Goal: Transaction & Acquisition: Book appointment/travel/reservation

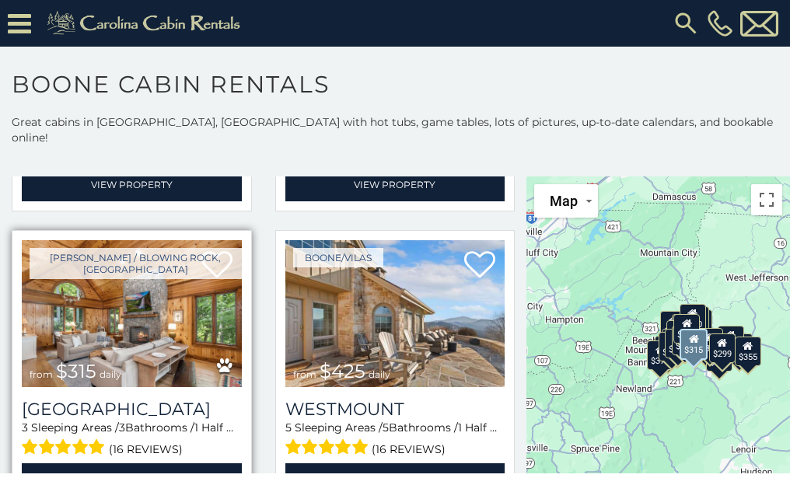
scroll to position [311, 0]
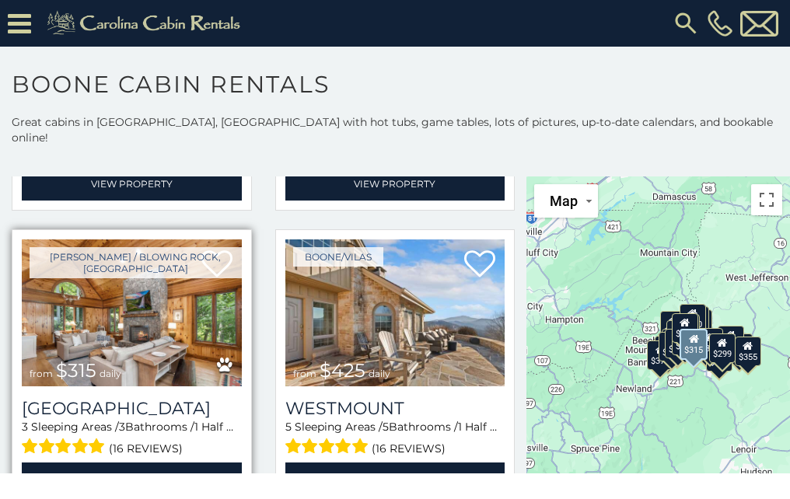
click at [108, 308] on img at bounding box center [132, 312] width 220 height 147
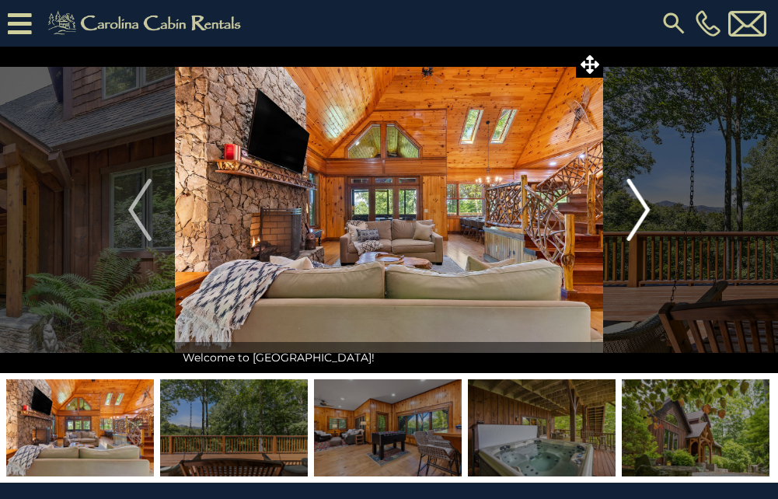
click at [640, 202] on img "Next" at bounding box center [637, 210] width 23 height 62
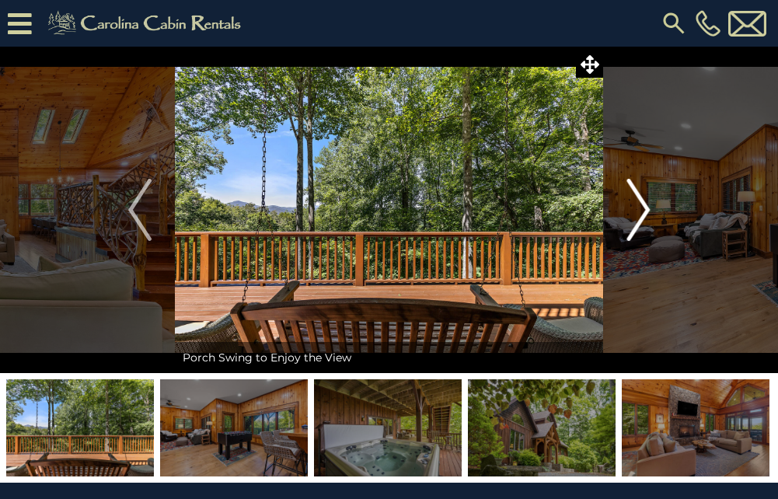
click at [642, 201] on img "Next" at bounding box center [637, 210] width 23 height 62
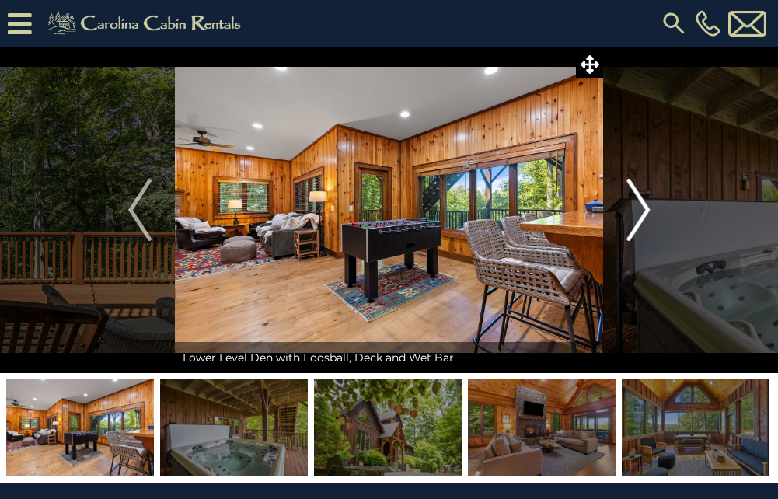
click at [642, 201] on img "Next" at bounding box center [637, 210] width 23 height 62
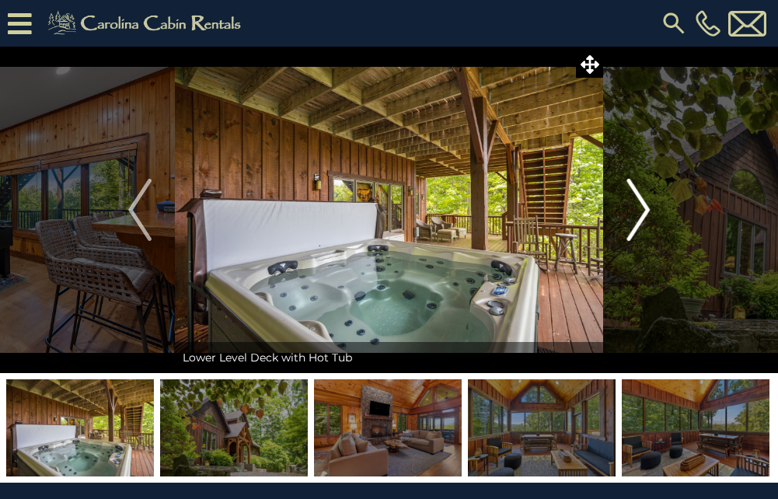
click at [642, 201] on img "Next" at bounding box center [637, 210] width 23 height 62
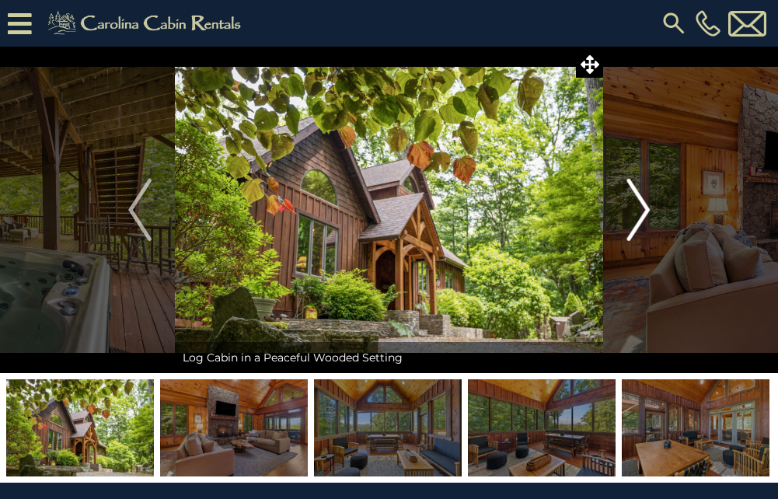
click at [642, 201] on img "Next" at bounding box center [637, 210] width 23 height 62
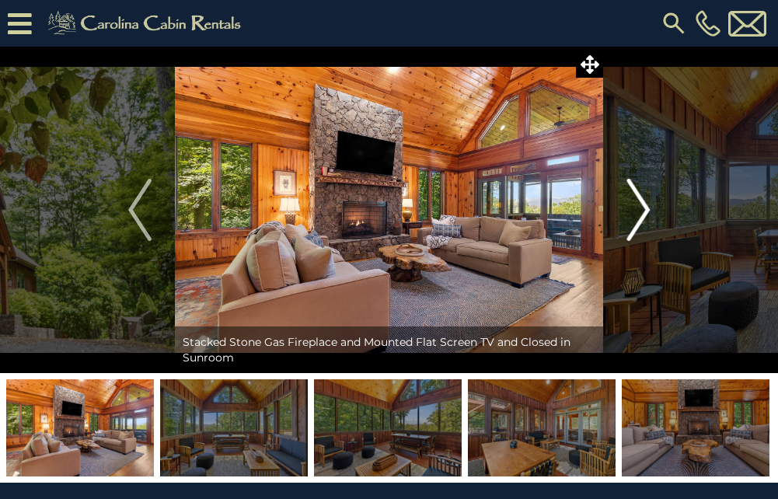
click at [642, 201] on img "Next" at bounding box center [637, 210] width 23 height 62
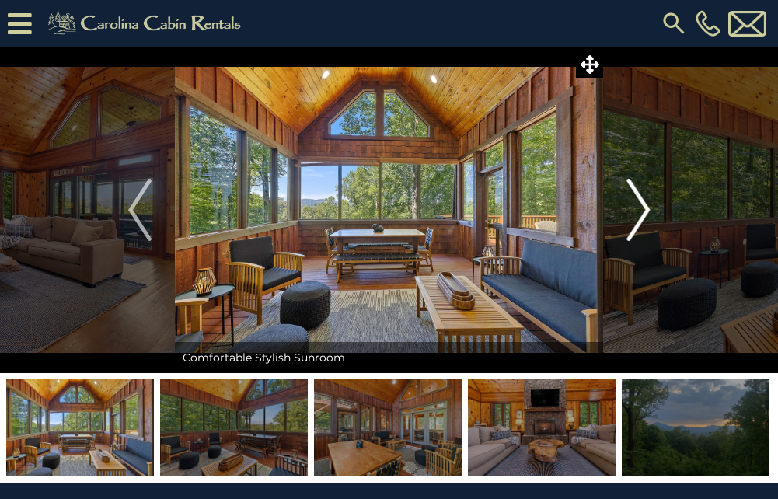
click at [642, 201] on img "Next" at bounding box center [637, 210] width 23 height 62
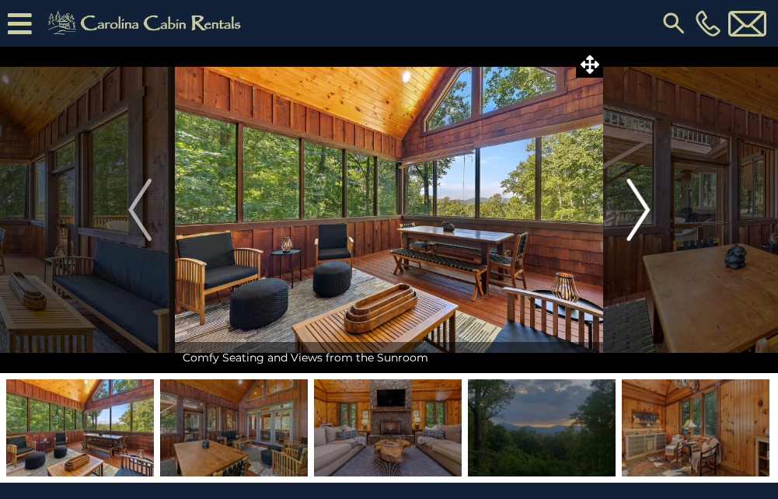
click at [642, 201] on img "Next" at bounding box center [637, 210] width 23 height 62
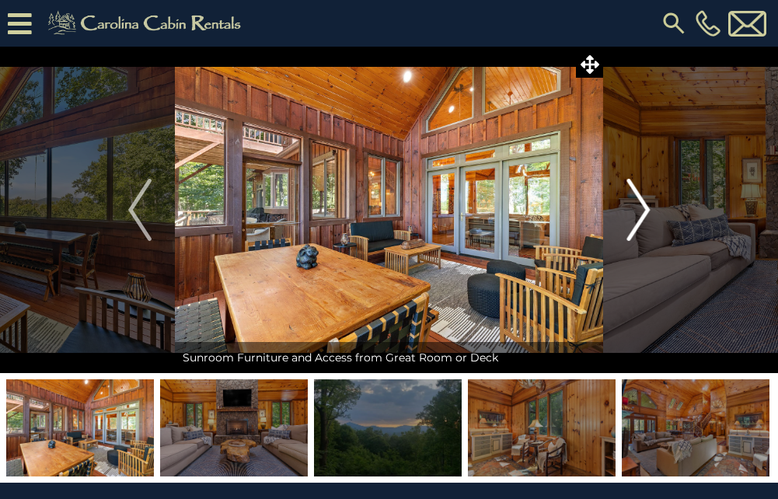
click at [642, 201] on img "Next" at bounding box center [637, 210] width 23 height 62
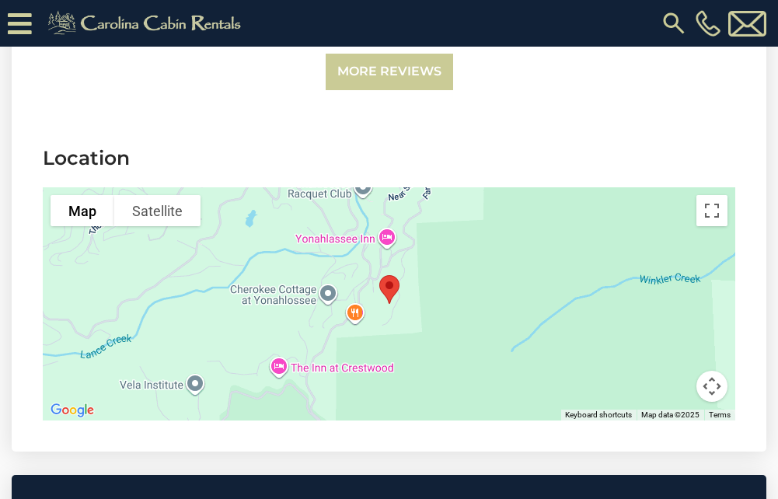
scroll to position [3886, 0]
